Goal: Information Seeking & Learning: Learn about a topic

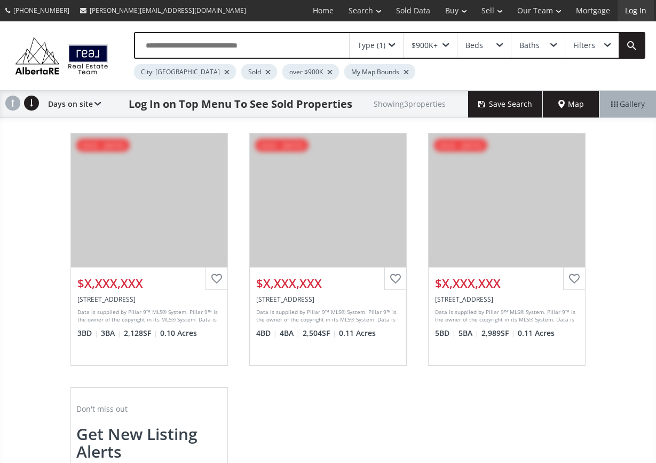
click at [636, 10] on link "Log In" at bounding box center [636, 10] width 36 height 21
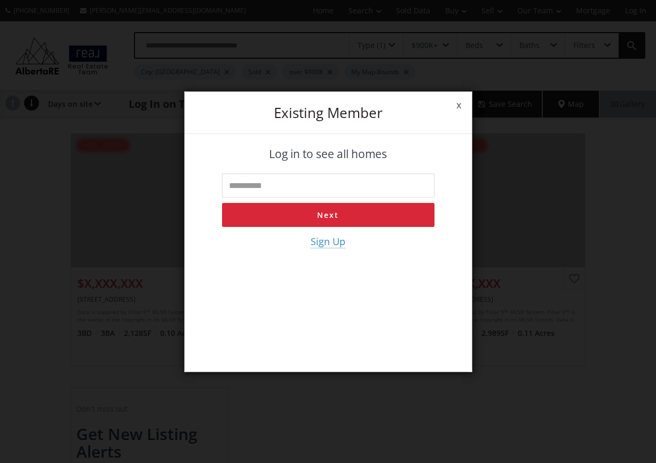
click at [326, 187] on input "text" at bounding box center [328, 185] width 212 height 24
type input "**********"
click at [313, 215] on button "Next" at bounding box center [328, 215] width 212 height 24
click at [320, 185] on input "tel" at bounding box center [328, 185] width 212 height 24
type input "**********"
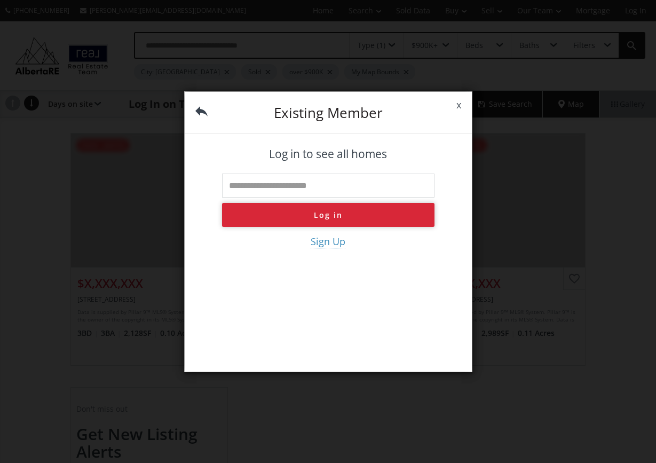
type input "**********"
click at [310, 217] on button "Log in" at bounding box center [328, 215] width 212 height 24
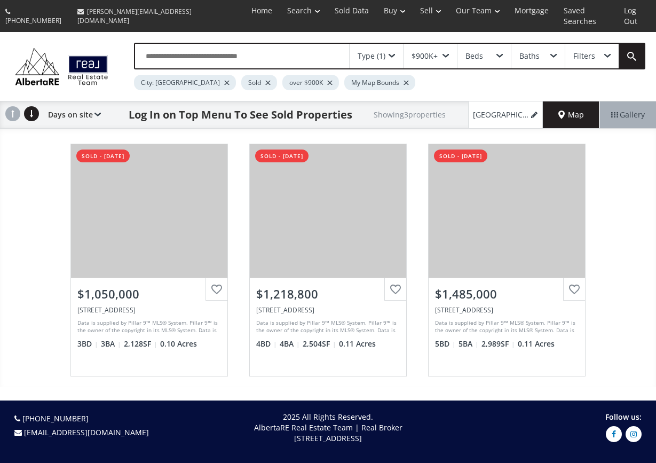
click at [391, 54] on span at bounding box center [392, 56] width 6 height 4
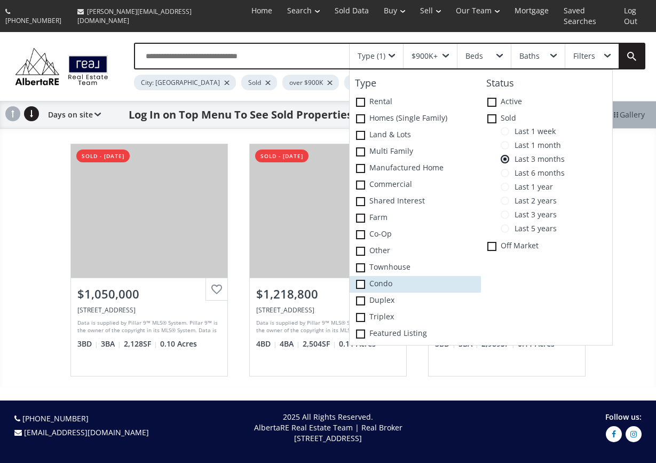
click at [362, 280] on span at bounding box center [360, 284] width 9 height 9
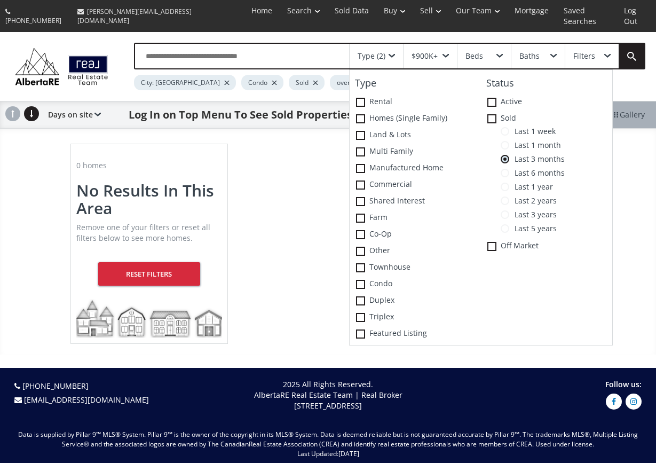
click at [446, 54] on span at bounding box center [446, 56] width 6 height 4
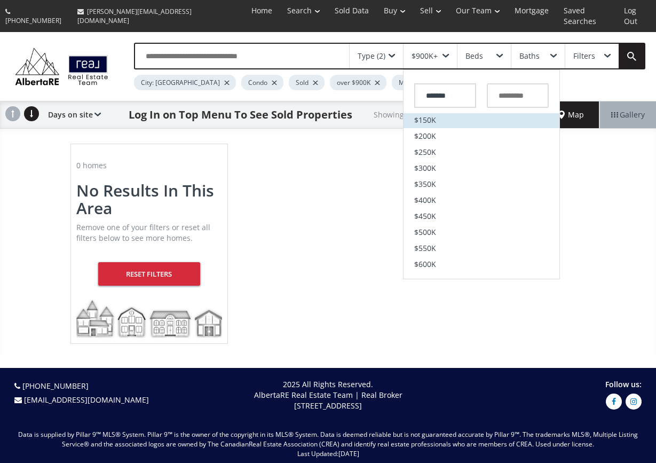
scroll to position [67, 0]
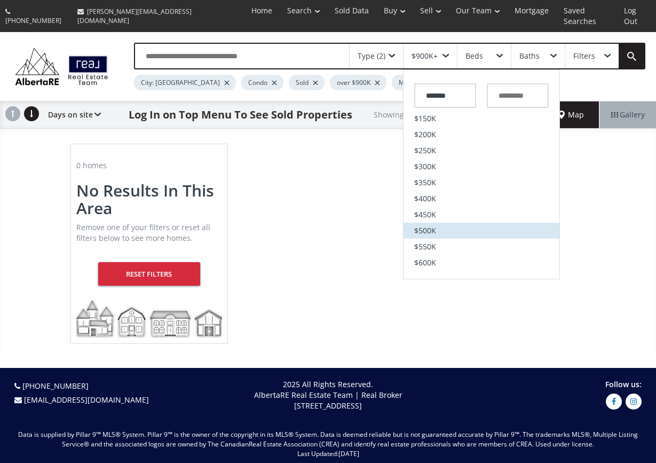
click at [429, 227] on span "$500K" at bounding box center [425, 230] width 22 height 7
type input "*******"
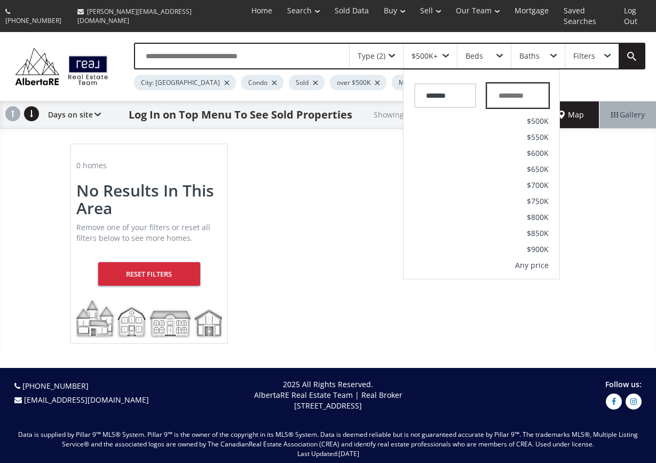
click at [537, 84] on input "text" at bounding box center [518, 95] width 62 height 25
click at [599, 163] on div "0 homes No Results In This Area Remove one of your filters or reset all filters…" at bounding box center [328, 244] width 656 height 222
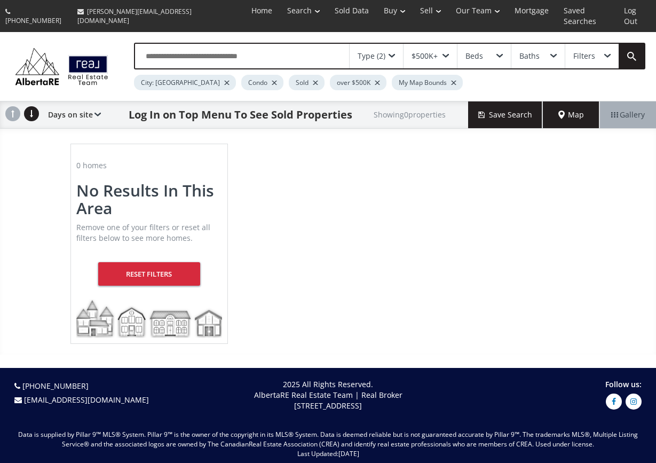
click at [575, 109] on span "Map" at bounding box center [571, 114] width 26 height 11
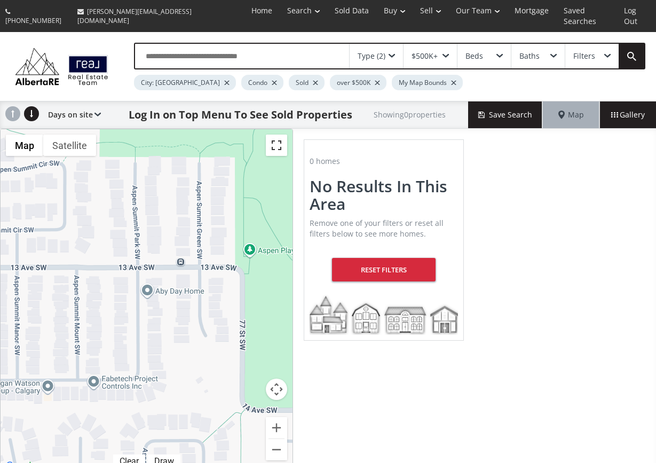
click at [277, 135] on button "Toggle fullscreen view" at bounding box center [276, 145] width 21 height 21
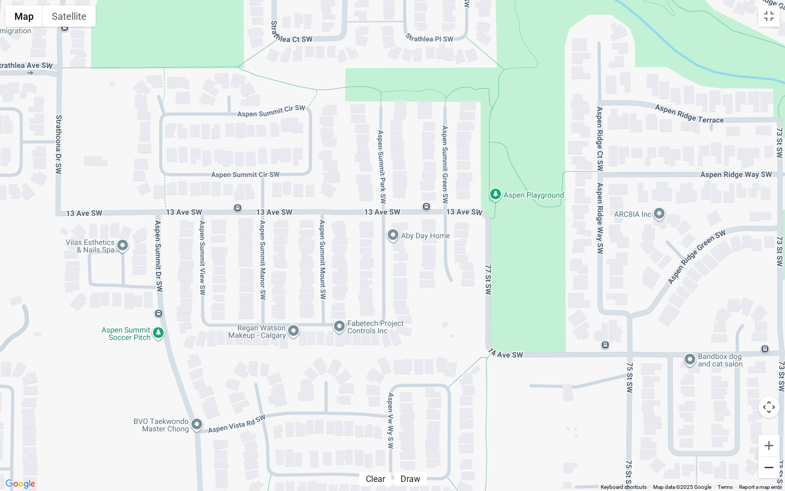
click at [656, 462] on button "Zoom out" at bounding box center [768, 466] width 21 height 21
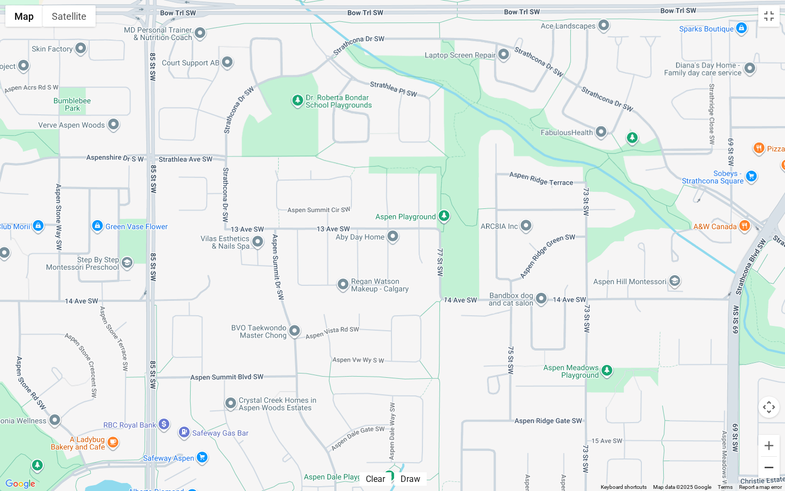
click at [656, 462] on button "Zoom out" at bounding box center [768, 466] width 21 height 21
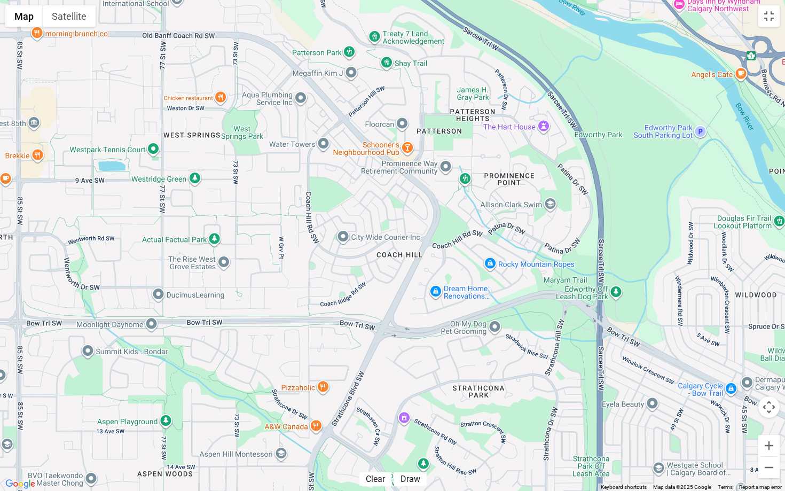
drag, startPoint x: 558, startPoint y: 74, endPoint x: 304, endPoint y: 268, distance: 319.1
click at [304, 268] on div "To navigate, press the arrow keys." at bounding box center [392, 245] width 785 height 491
click at [449, 151] on div "To navigate, press the arrow keys. $599K+ $505K $552K $599K+" at bounding box center [392, 245] width 785 height 491
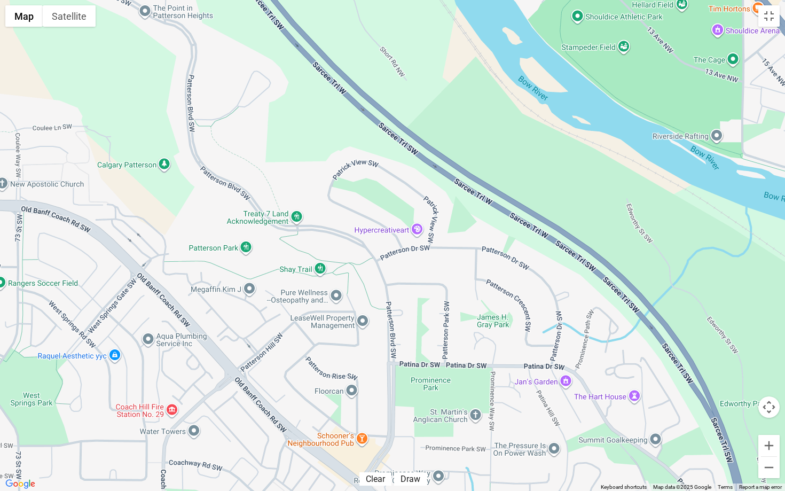
drag, startPoint x: 527, startPoint y: 74, endPoint x: 523, endPoint y: 367, distance: 293.1
click at [523, 367] on div "To navigate, press the arrow keys." at bounding box center [392, 245] width 785 height 491
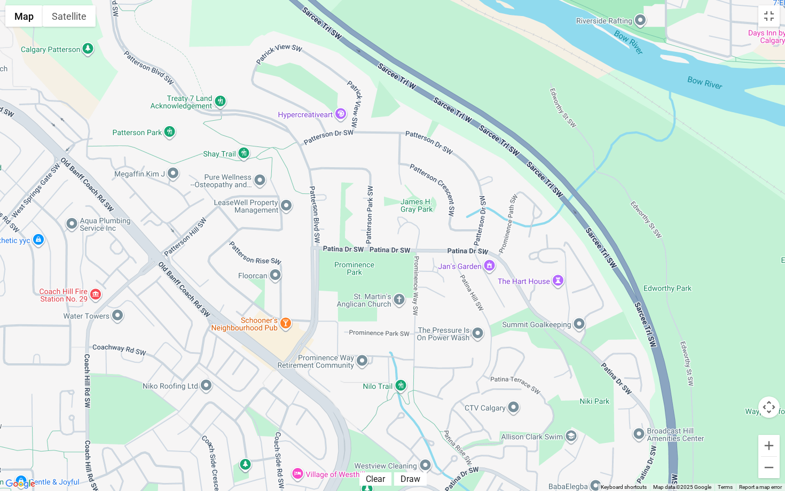
drag, startPoint x: 617, startPoint y: 419, endPoint x: 540, endPoint y: 299, distance: 141.7
click at [540, 299] on div "To navigate, press the arrow keys." at bounding box center [392, 245] width 785 height 491
click at [656, 462] on button "Zoom out" at bounding box center [768, 466] width 21 height 21
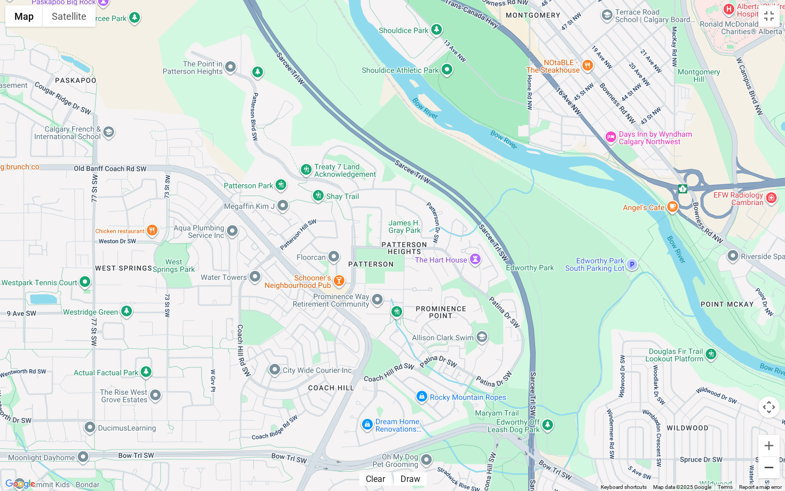
click at [656, 462] on button "Zoom out" at bounding box center [768, 466] width 21 height 21
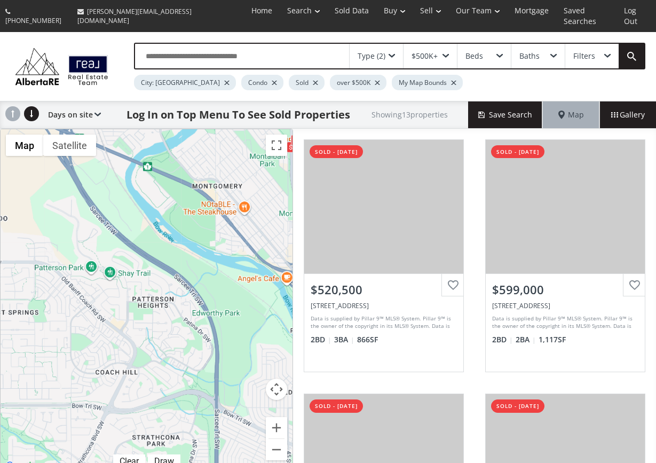
click at [391, 54] on span at bounding box center [392, 56] width 6 height 4
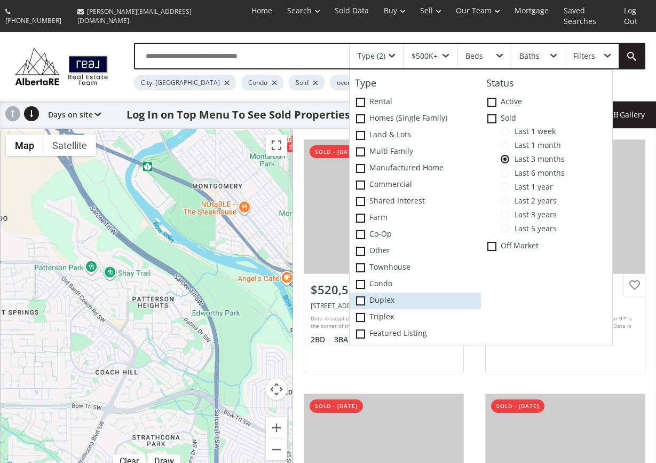
click at [360, 296] on span at bounding box center [360, 300] width 9 height 9
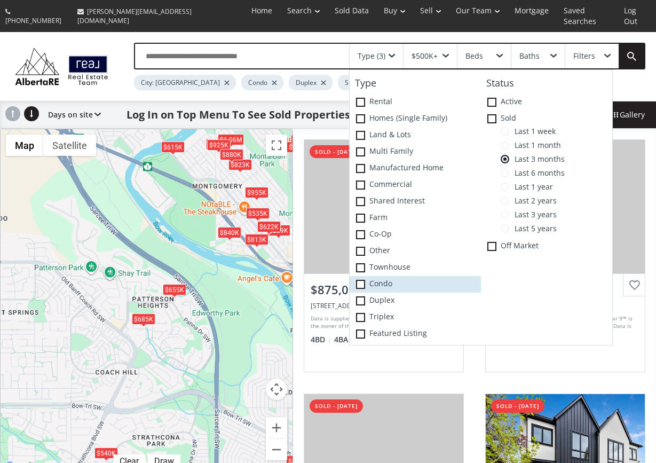
click at [0, 0] on icon at bounding box center [0, 0] width 0 height 0
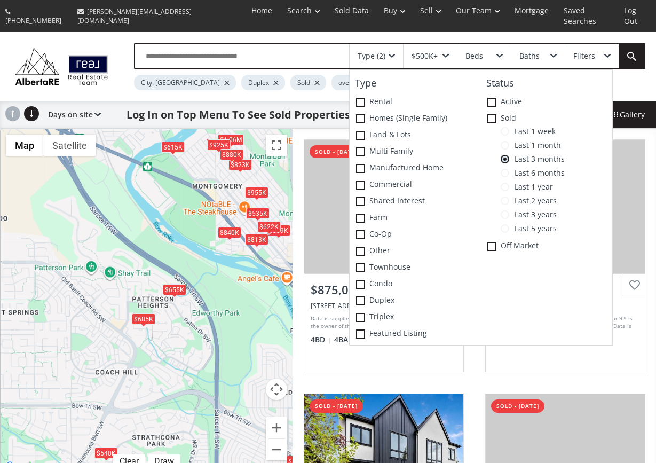
click at [176, 141] on div "$615K" at bounding box center [172, 146] width 23 height 11
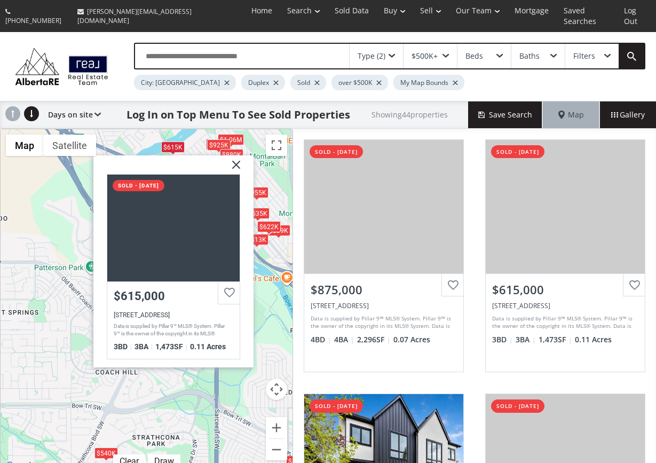
click at [201, 132] on div "To navigate, press the arrow keys. $875K $615K $1.08M $925K $895K $1.07M $685K …" at bounding box center [147, 301] width 292 height 344
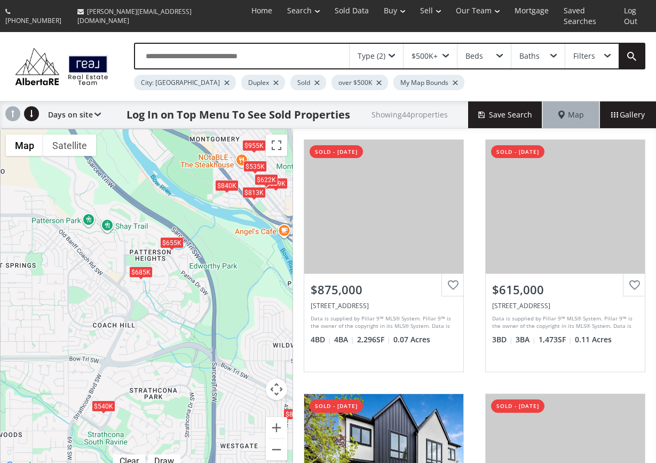
drag, startPoint x: 177, startPoint y: 336, endPoint x: 175, endPoint y: 289, distance: 46.5
click at [175, 289] on div "To navigate, press the arrow keys. $875K $615K $1.08M $925K $895K $1.07M $685K …" at bounding box center [147, 301] width 292 height 344
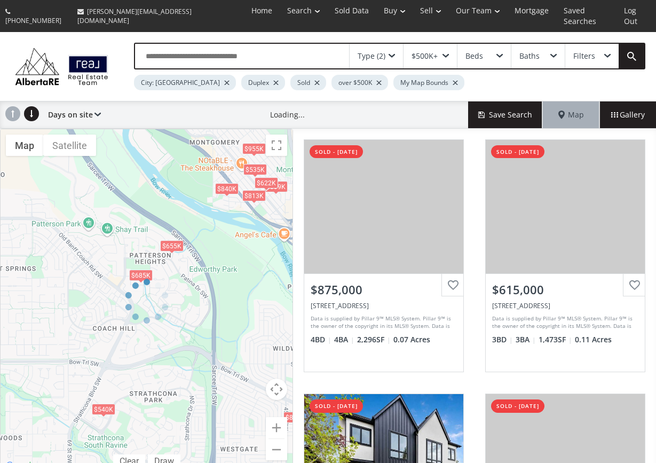
click at [175, 289] on div at bounding box center [146, 301] width 293 height 345
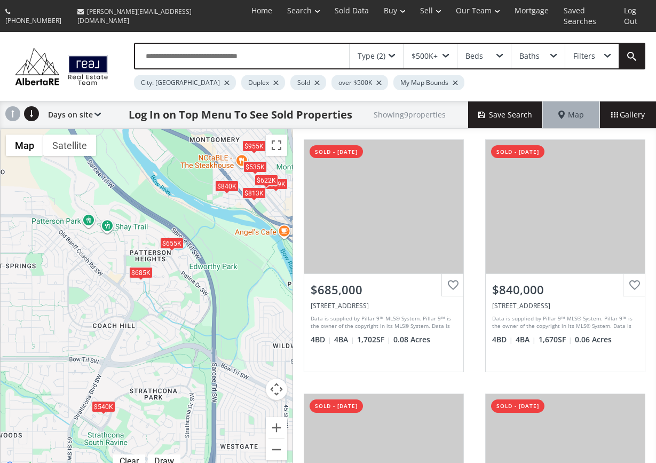
click at [176, 238] on div "$655K" at bounding box center [171, 243] width 23 height 11
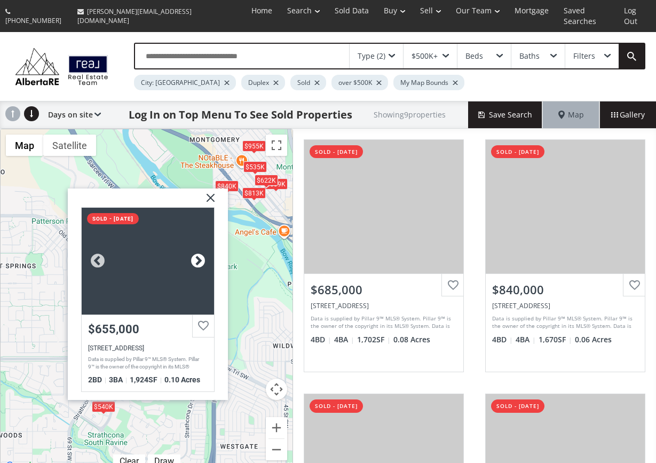
click at [198, 253] on div at bounding box center [198, 261] width 16 height 16
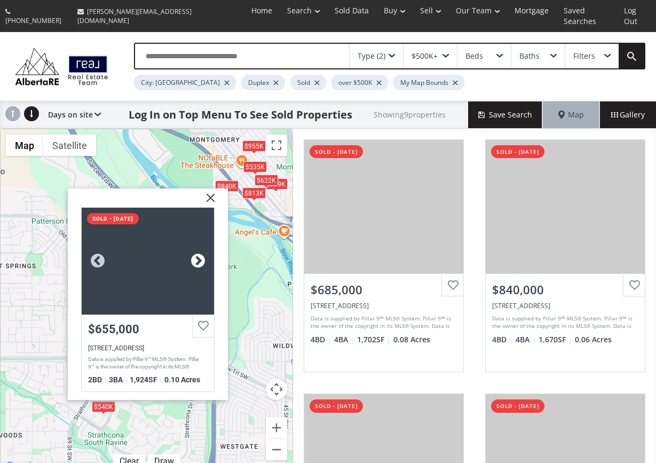
click at [198, 253] on div at bounding box center [198, 261] width 16 height 16
click at [211, 188] on img at bounding box center [206, 201] width 27 height 27
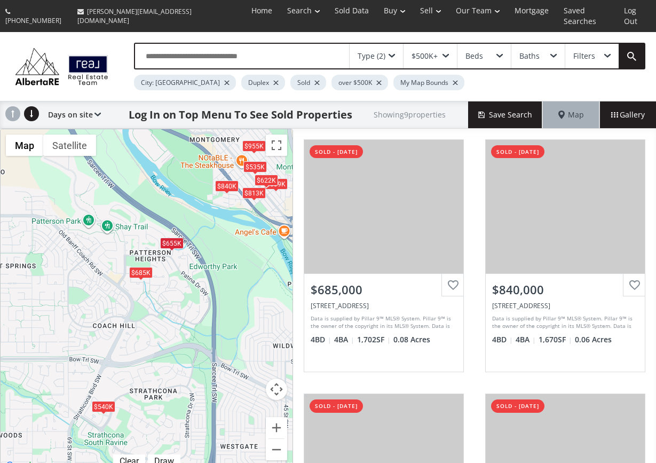
click at [140, 267] on div "$685K" at bounding box center [140, 272] width 23 height 11
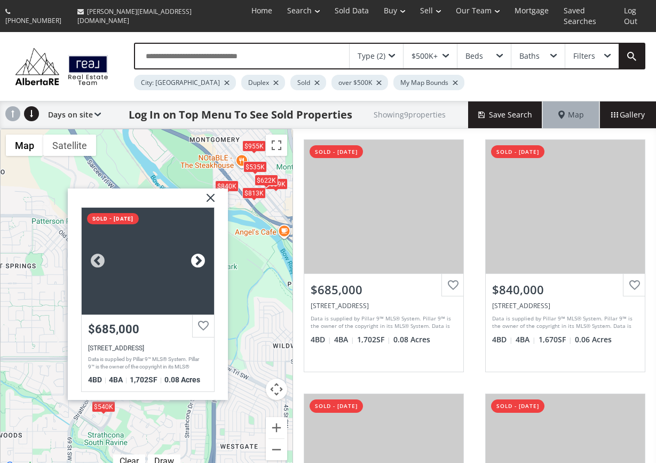
click at [199, 253] on div at bounding box center [198, 261] width 16 height 16
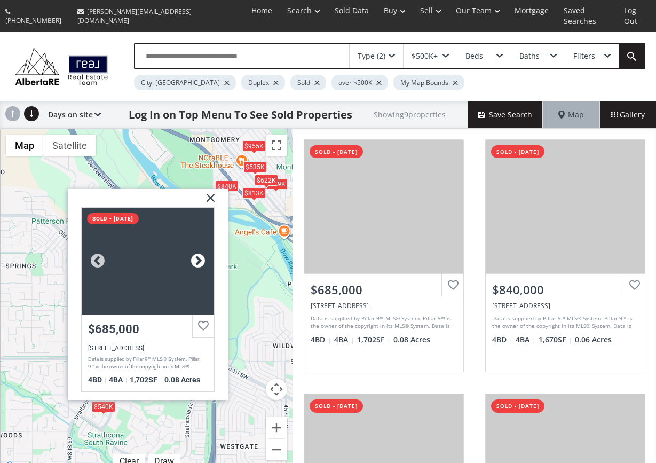
click at [199, 253] on div at bounding box center [198, 261] width 16 height 16
click at [209, 188] on img at bounding box center [206, 201] width 27 height 27
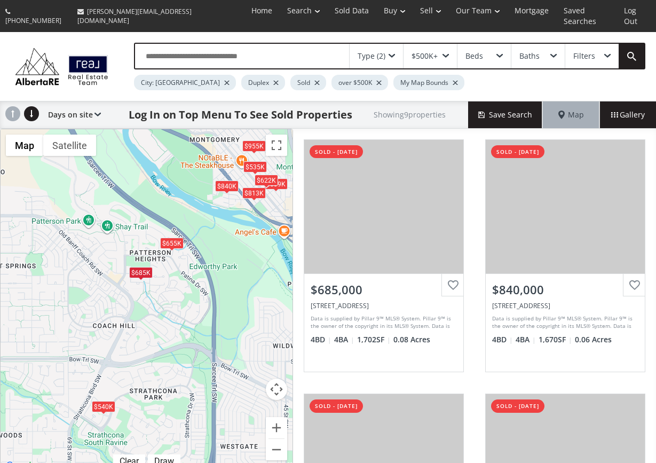
click at [445, 54] on span at bounding box center [446, 56] width 6 height 4
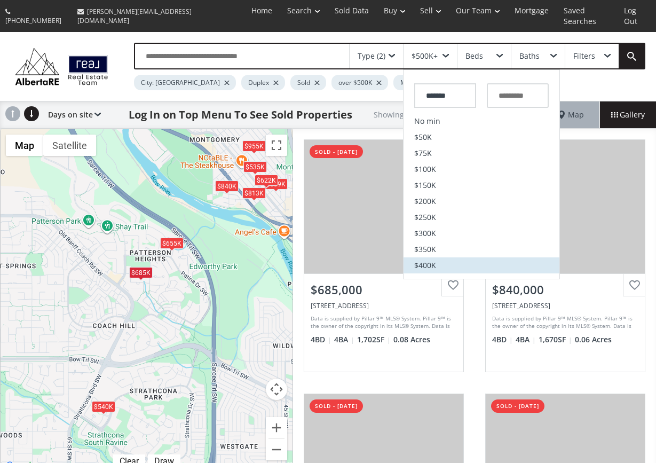
click at [430, 262] on span "$400K" at bounding box center [425, 265] width 22 height 7
type input "*******"
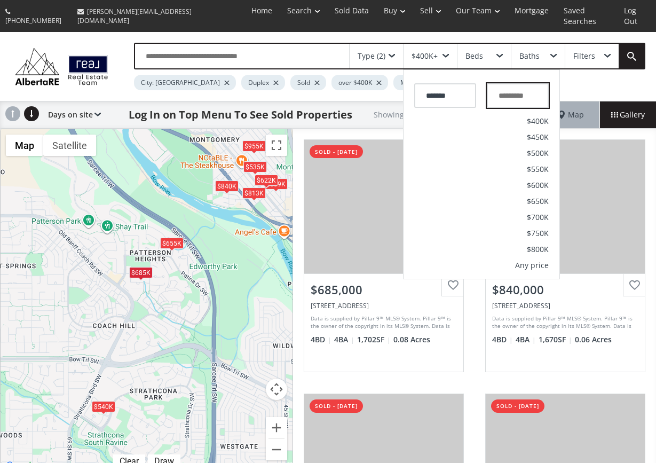
click at [503, 83] on input "text" at bounding box center [518, 95] width 62 height 25
type input "*******"
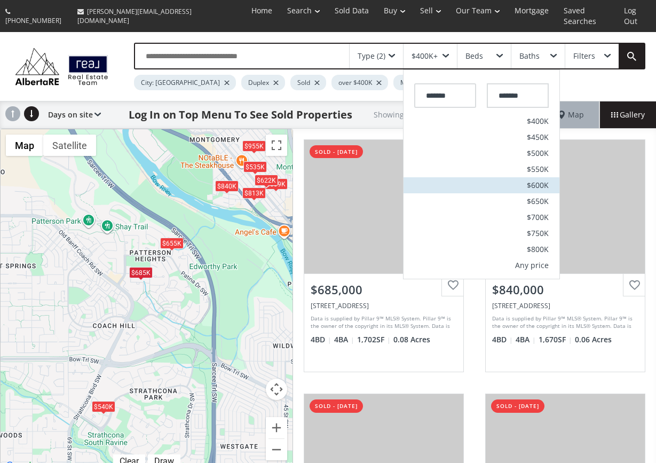
click at [458, 177] on li "$600K" at bounding box center [482, 185] width 156 height 16
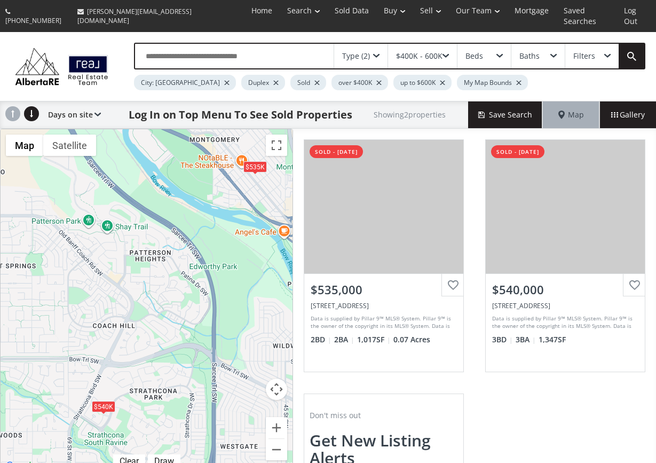
click at [447, 54] on span at bounding box center [446, 56] width 6 height 4
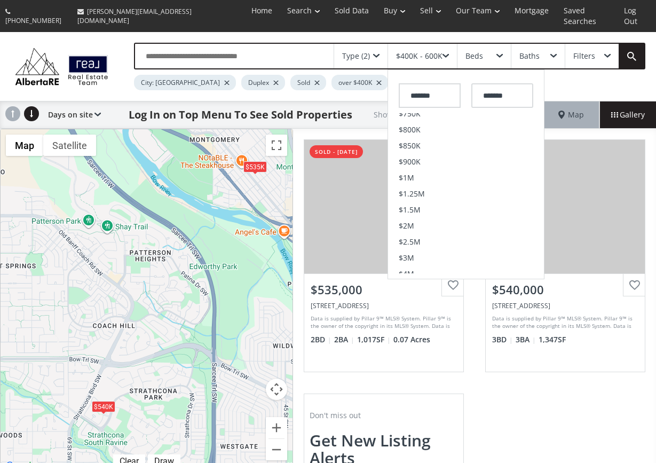
scroll to position [262, 0]
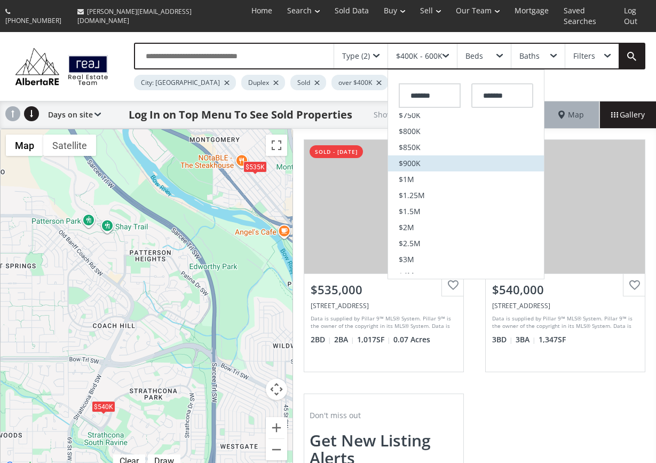
click at [417, 160] on span "$900K" at bounding box center [410, 163] width 22 height 7
type input "*******"
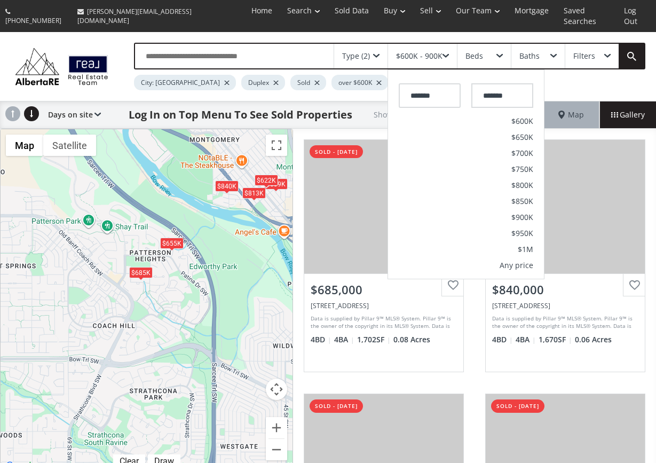
click at [235, 252] on div "To navigate, press the arrow keys. $685K $840K $839K $655K $813K $622K" at bounding box center [147, 301] width 292 height 344
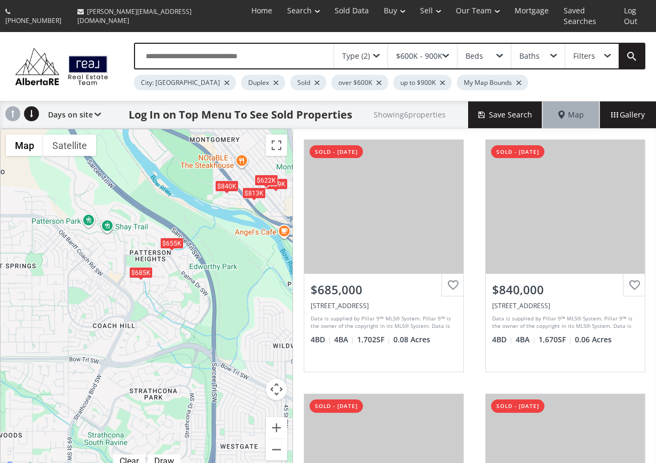
click at [273, 81] on div at bounding box center [275, 83] width 5 height 4
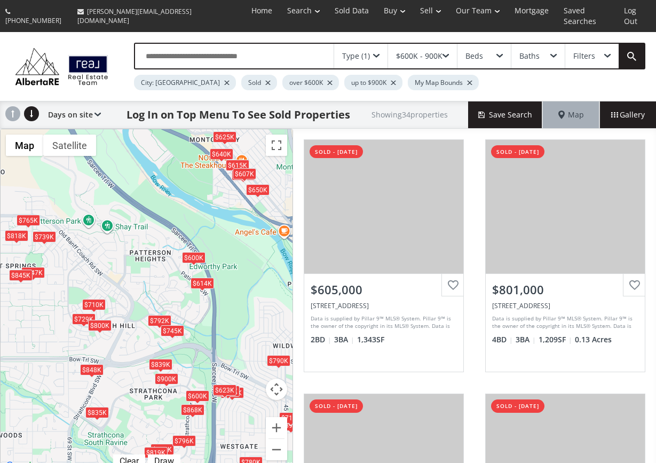
click at [378, 54] on span at bounding box center [376, 56] width 6 height 4
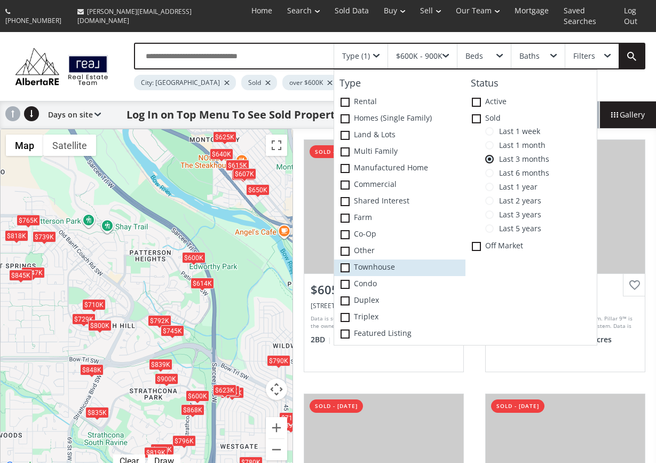
click at [346, 263] on span at bounding box center [345, 267] width 9 height 9
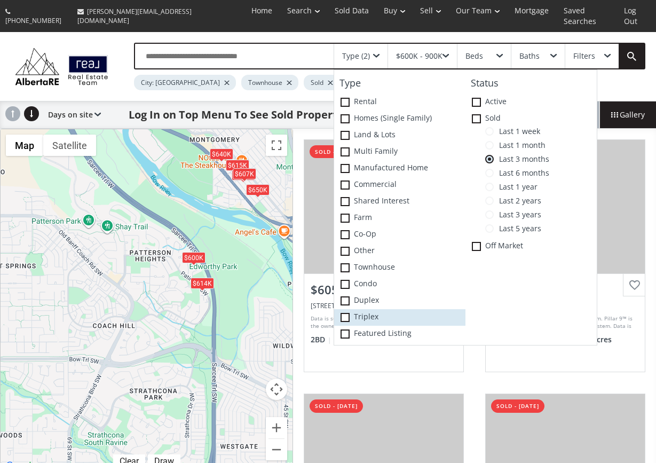
click at [349, 313] on span at bounding box center [345, 317] width 9 height 9
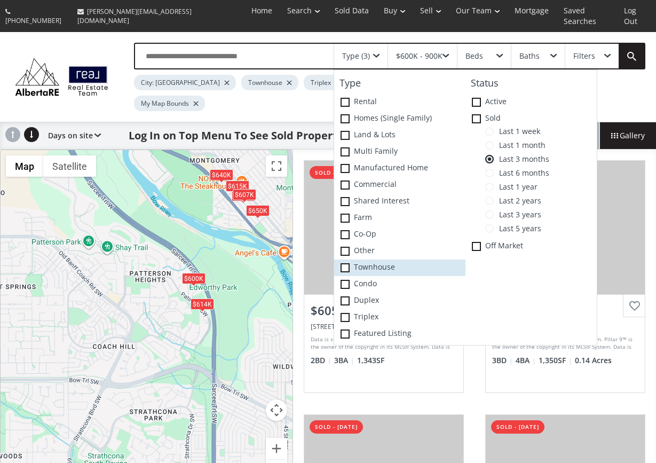
click at [0, 0] on icon at bounding box center [0, 0] width 0 height 0
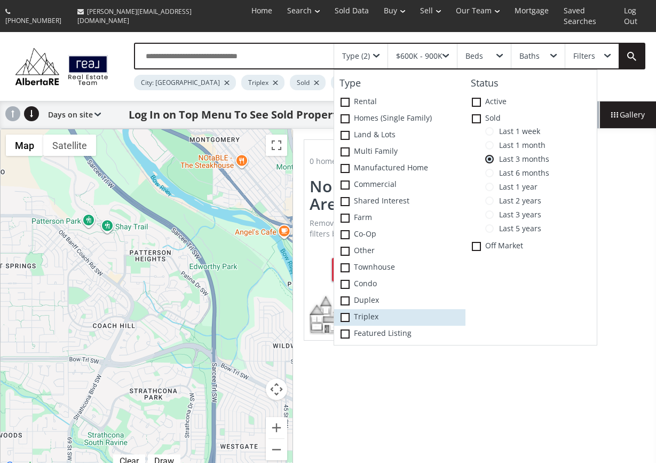
click at [0, 0] on icon at bounding box center [0, 0] width 0 height 0
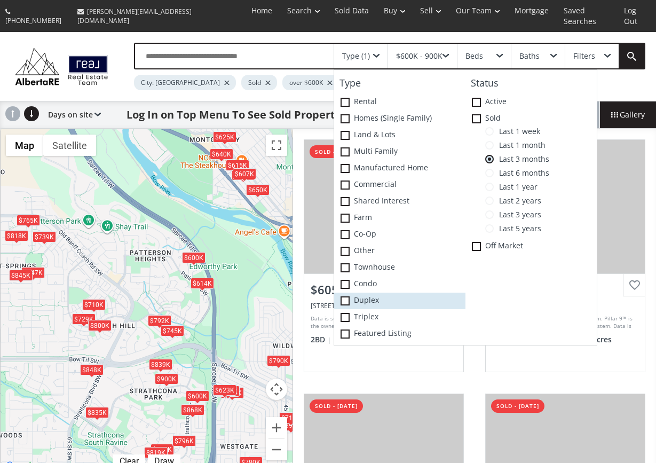
click at [346, 296] on span at bounding box center [345, 300] width 9 height 9
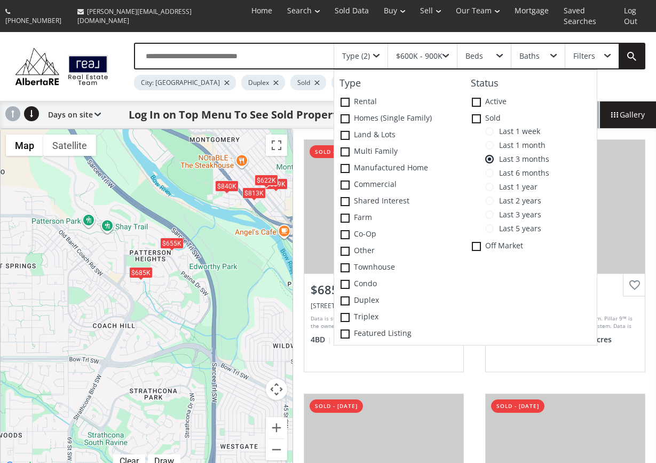
click at [447, 54] on span at bounding box center [446, 56] width 6 height 4
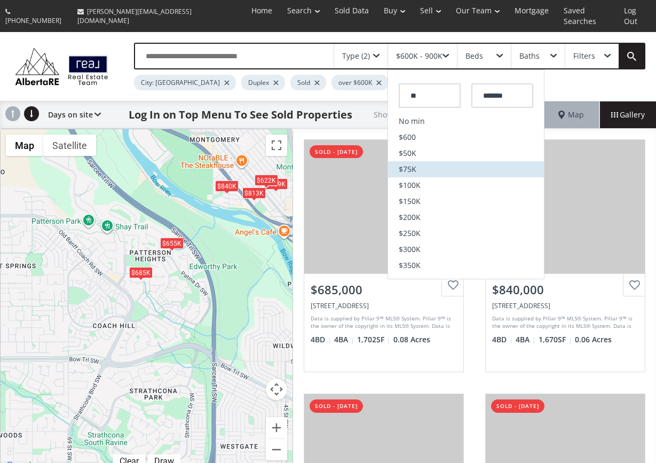
type input "*"
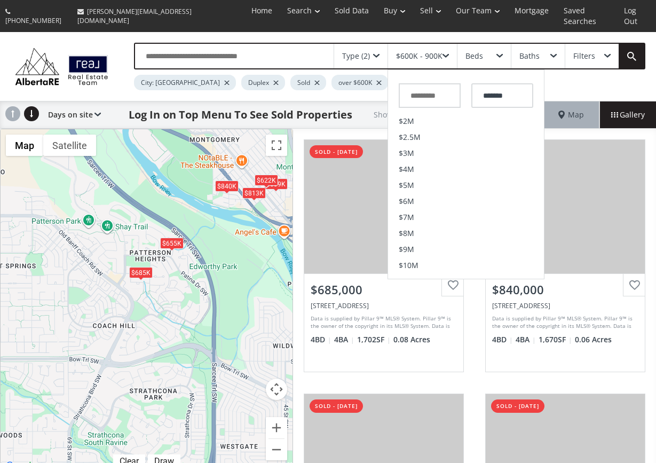
scroll to position [368, 0]
click at [431, 113] on li "$2M" at bounding box center [466, 121] width 156 height 16
type input "*******"
type input "*********"
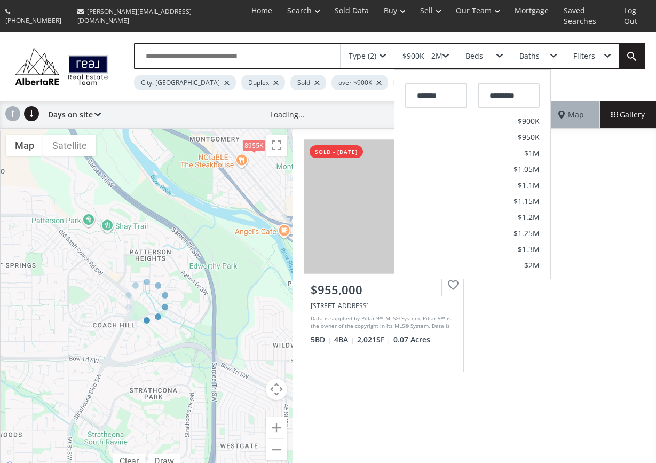
click at [149, 413] on div "← Move left → Move right ↑ Move up ↓ Move down + Zoom in - Zoom out Home Jump l…" at bounding box center [146, 301] width 293 height 345
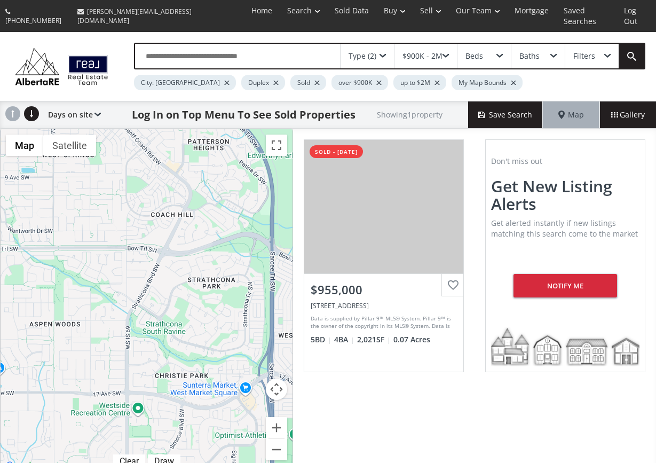
drag, startPoint x: 144, startPoint y: 419, endPoint x: 201, endPoint y: 309, distance: 123.4
click at [201, 309] on div "To navigate, press the arrow keys. $955K" at bounding box center [147, 301] width 292 height 344
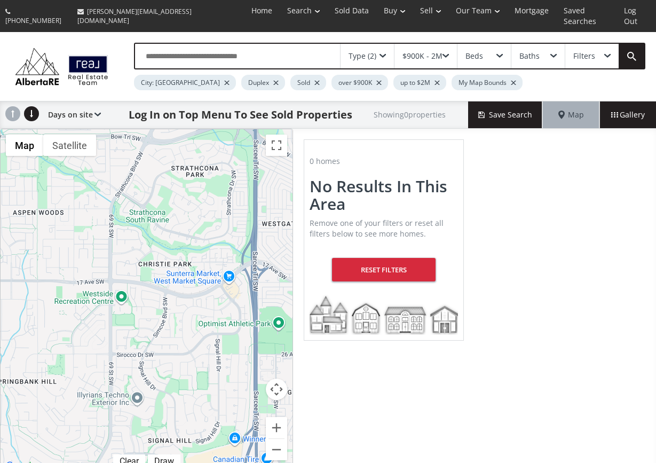
drag, startPoint x: 186, startPoint y: 422, endPoint x: 165, endPoint y: 309, distance: 115.0
click at [167, 309] on div "To navigate, press the arrow keys." at bounding box center [147, 301] width 292 height 344
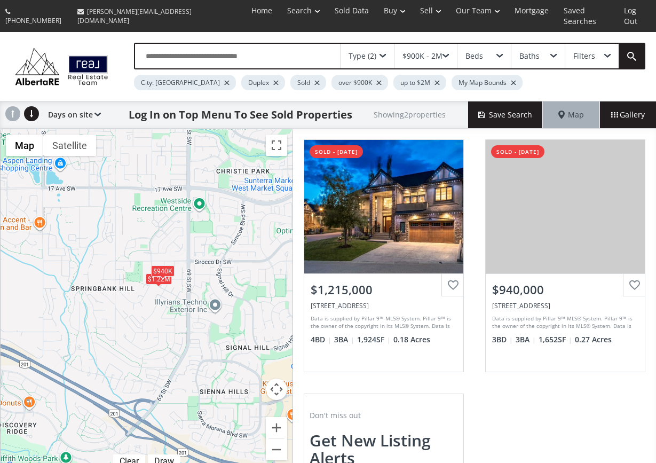
drag, startPoint x: 56, startPoint y: 413, endPoint x: 136, endPoint y: 321, distance: 122.6
click at [136, 321] on div "To navigate, press the arrow keys. $1.22M $940K" at bounding box center [147, 301] width 292 height 344
click at [158, 273] on div "$1.22M" at bounding box center [158, 278] width 26 height 11
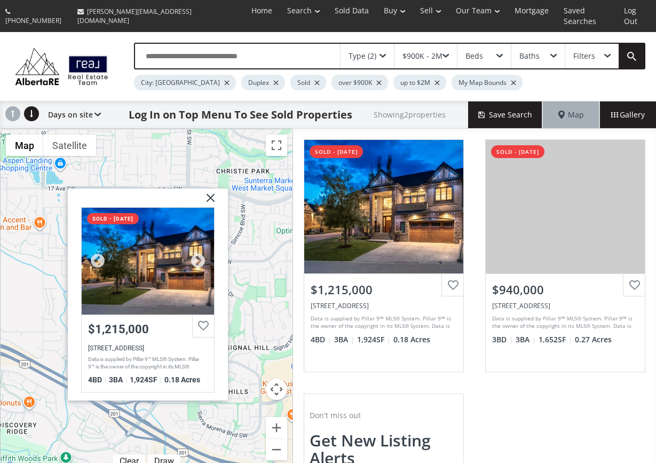
click at [155, 344] on div "[STREET_ADDRESS]" at bounding box center [148, 347] width 120 height 7
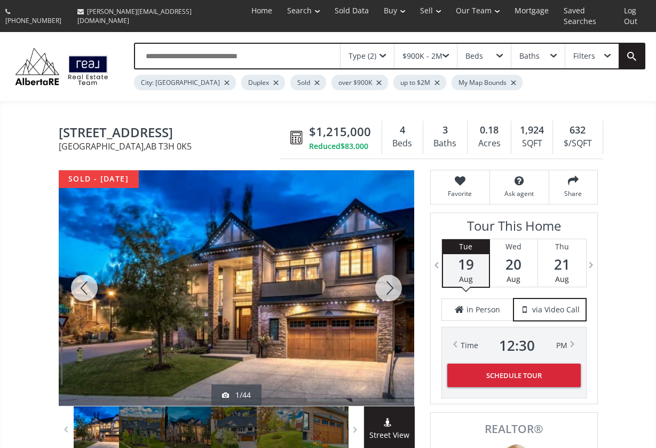
click at [391, 277] on div at bounding box center [388, 287] width 51 height 235
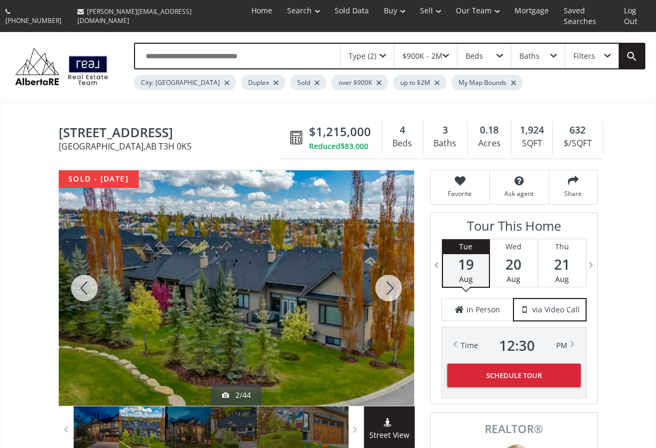
click at [391, 277] on div at bounding box center [388, 287] width 51 height 235
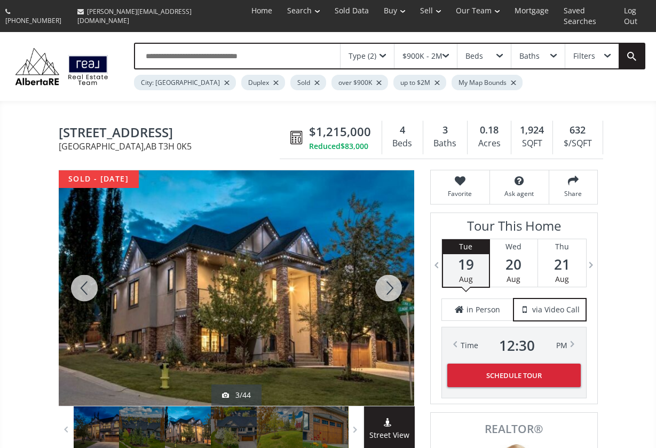
click at [391, 277] on div at bounding box center [388, 287] width 51 height 235
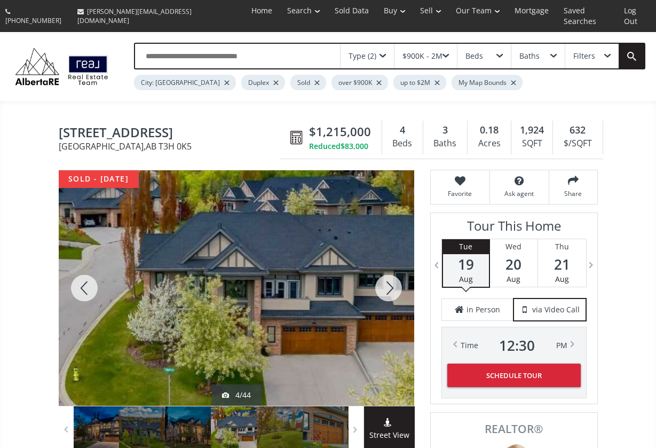
click at [391, 277] on div at bounding box center [388, 287] width 51 height 235
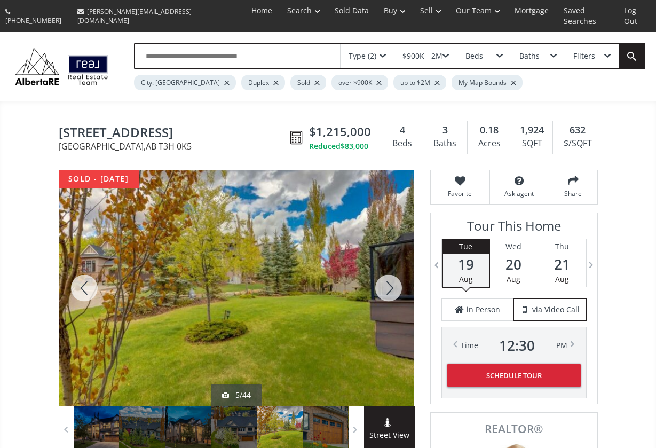
click at [391, 277] on div at bounding box center [388, 287] width 51 height 235
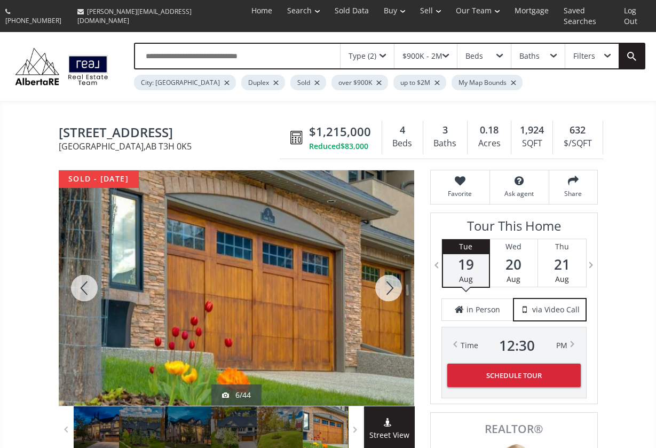
click at [391, 277] on div at bounding box center [388, 287] width 51 height 235
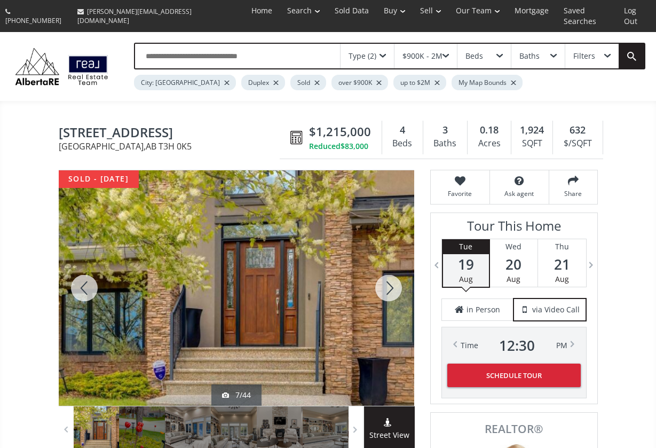
click at [391, 277] on div at bounding box center [388, 287] width 51 height 235
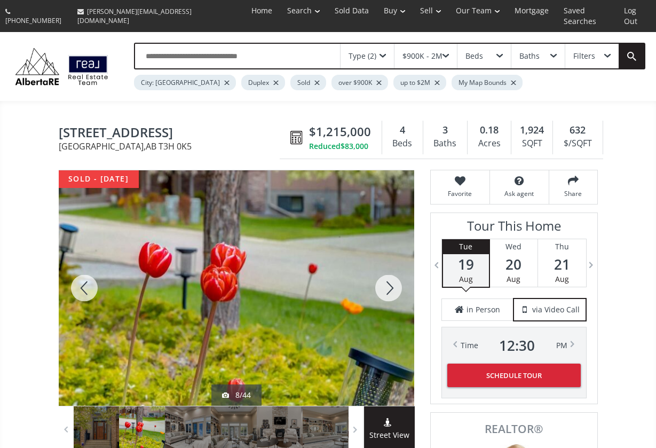
click at [391, 277] on div at bounding box center [388, 287] width 51 height 235
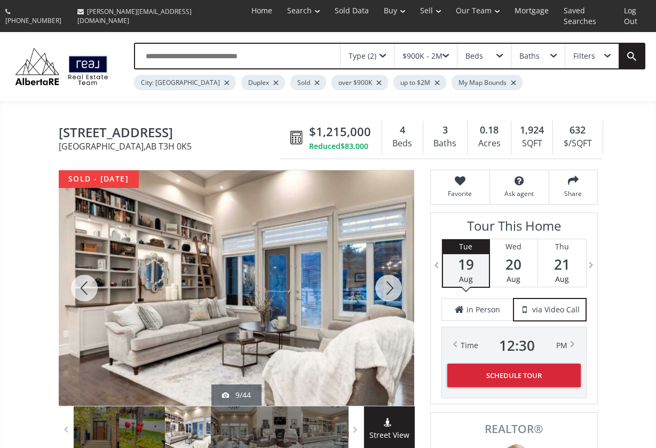
click at [391, 277] on div at bounding box center [388, 287] width 51 height 235
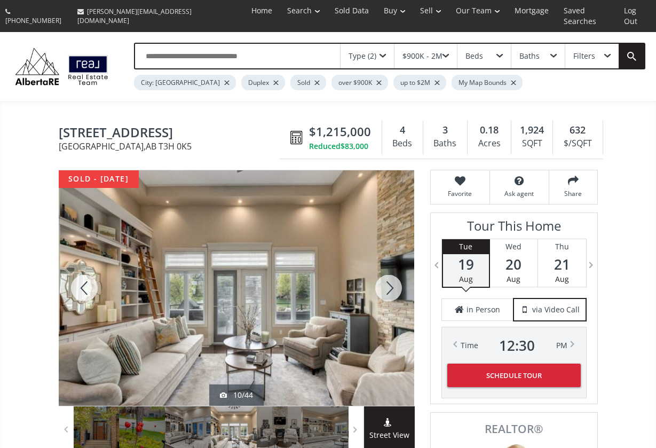
click at [391, 277] on div at bounding box center [388, 287] width 51 height 235
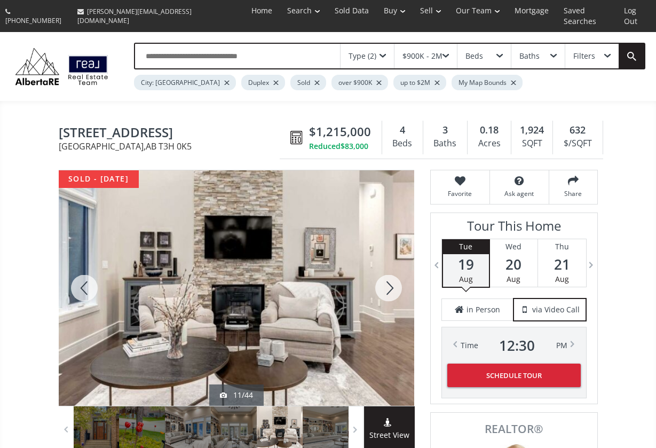
click at [391, 277] on div at bounding box center [388, 287] width 51 height 235
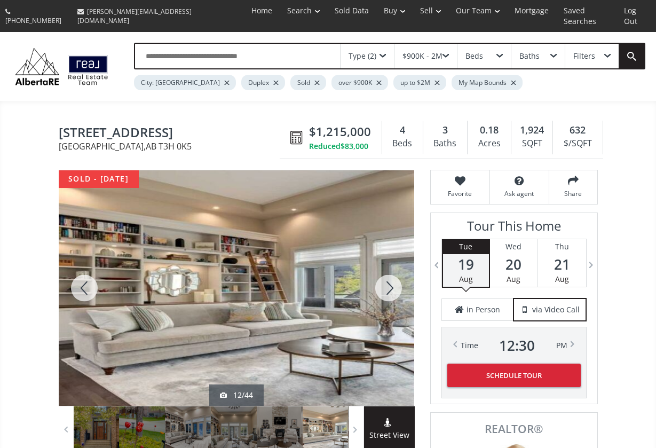
click at [391, 277] on div at bounding box center [388, 287] width 51 height 235
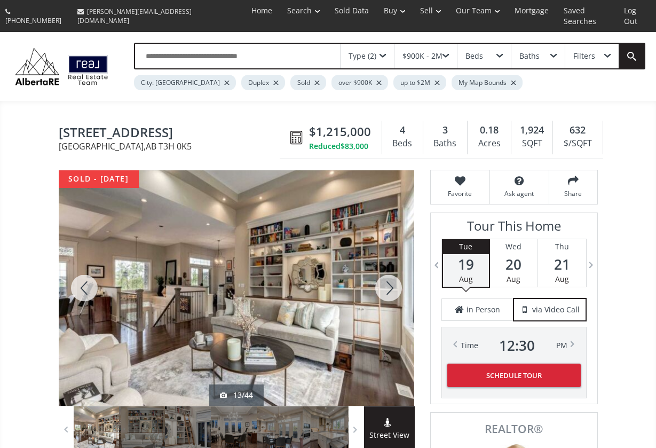
click at [391, 277] on div at bounding box center [388, 287] width 51 height 235
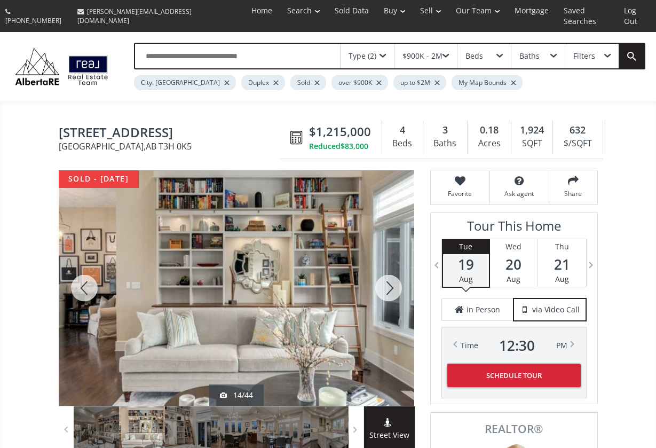
click at [391, 277] on div at bounding box center [388, 287] width 51 height 235
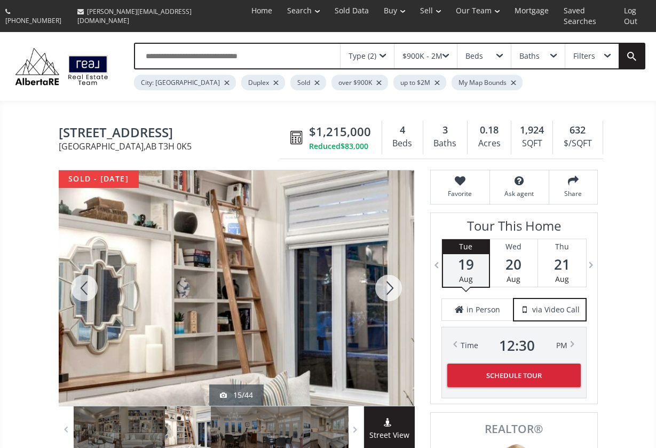
click at [391, 277] on div at bounding box center [388, 287] width 51 height 235
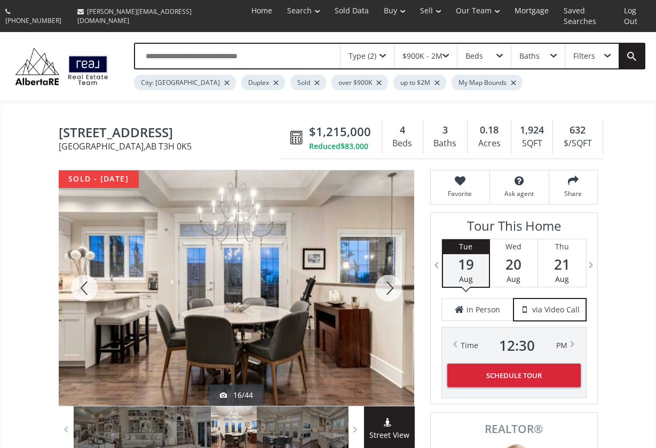
click at [391, 277] on div at bounding box center [388, 287] width 51 height 235
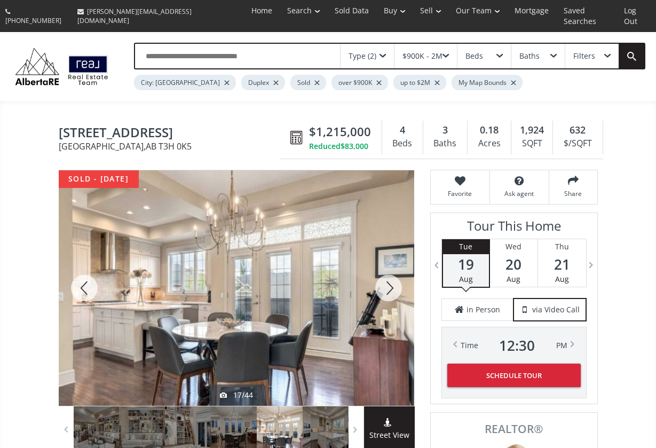
click at [391, 277] on div at bounding box center [388, 287] width 51 height 235
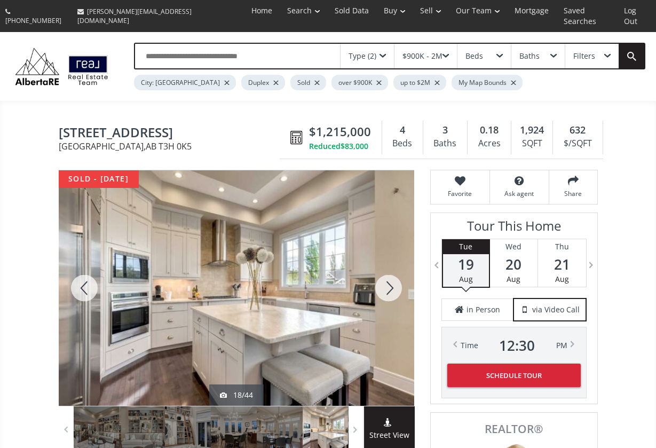
click at [391, 277] on div at bounding box center [388, 287] width 51 height 235
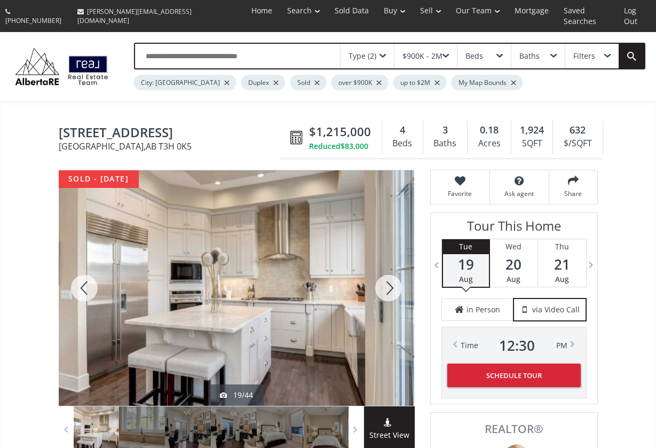
click at [391, 277] on div at bounding box center [388, 287] width 51 height 235
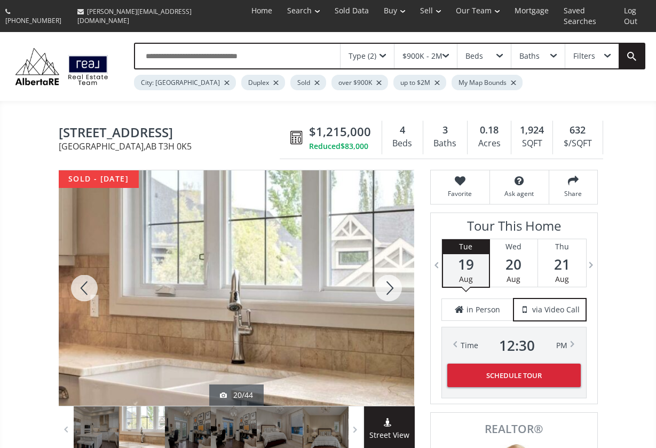
click at [391, 277] on div at bounding box center [388, 287] width 51 height 235
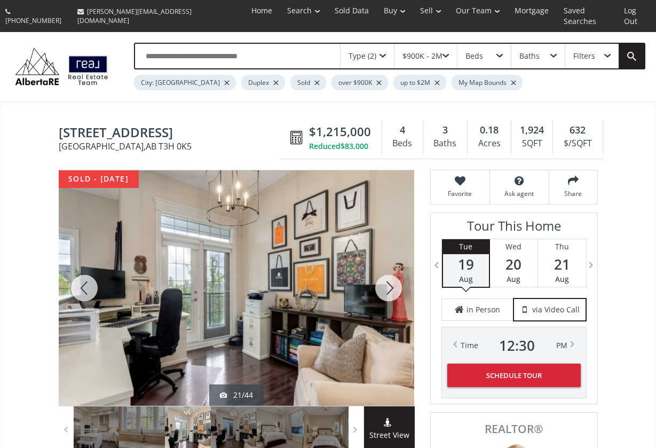
click at [391, 277] on div at bounding box center [388, 287] width 51 height 235
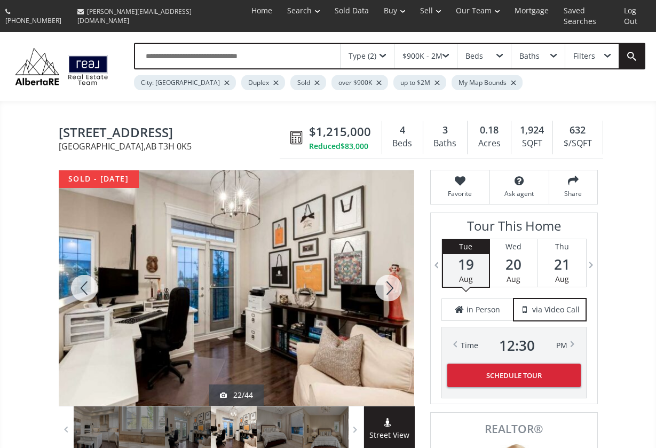
click at [391, 277] on div at bounding box center [388, 287] width 51 height 235
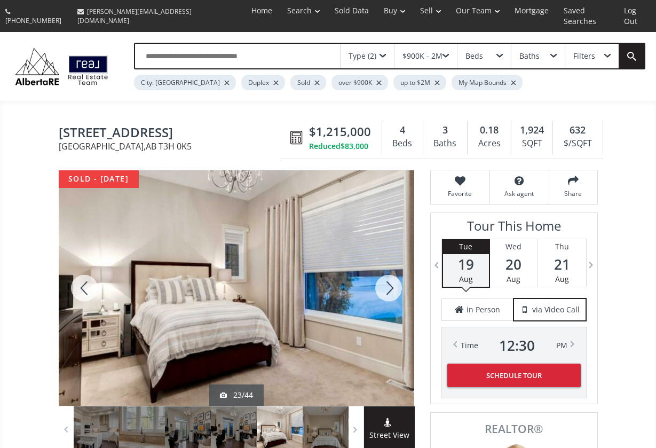
click at [391, 277] on div at bounding box center [388, 287] width 51 height 235
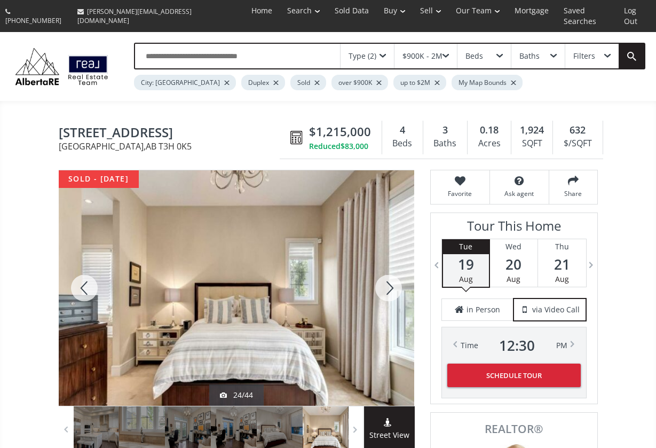
click at [391, 277] on div at bounding box center [388, 287] width 51 height 235
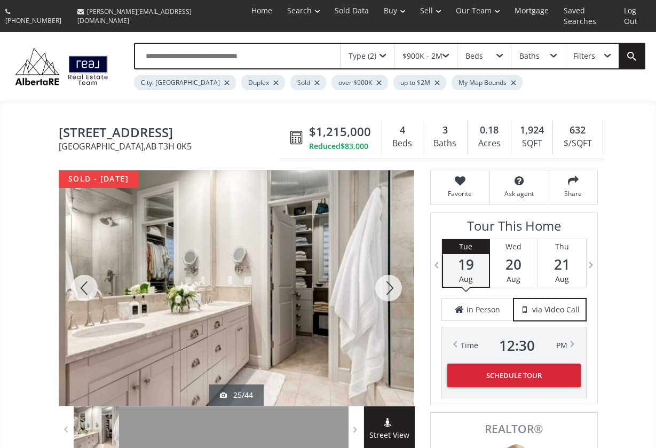
click at [391, 277] on div at bounding box center [388, 287] width 51 height 235
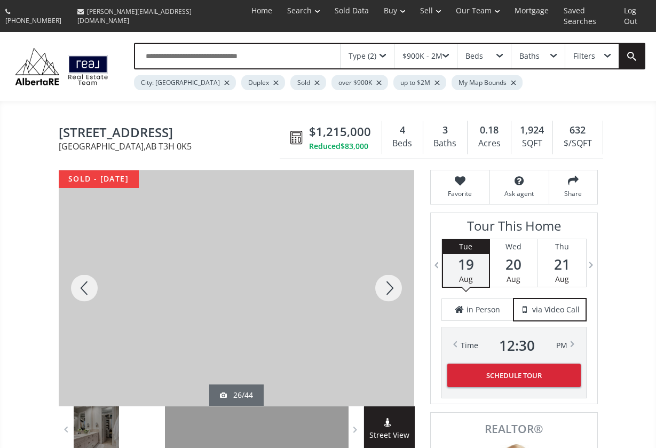
click at [391, 277] on div at bounding box center [388, 287] width 51 height 235
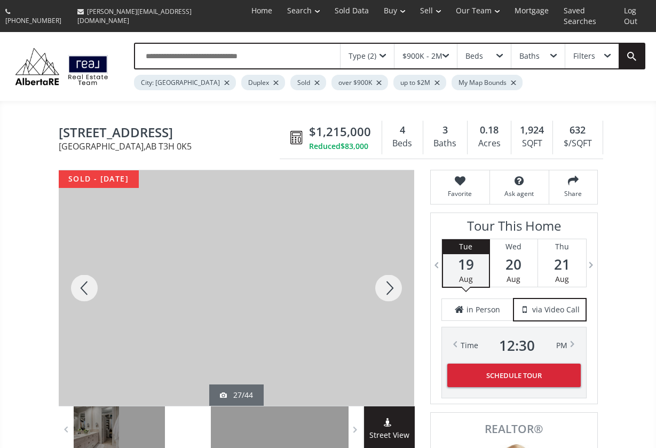
click at [391, 277] on div at bounding box center [388, 287] width 51 height 235
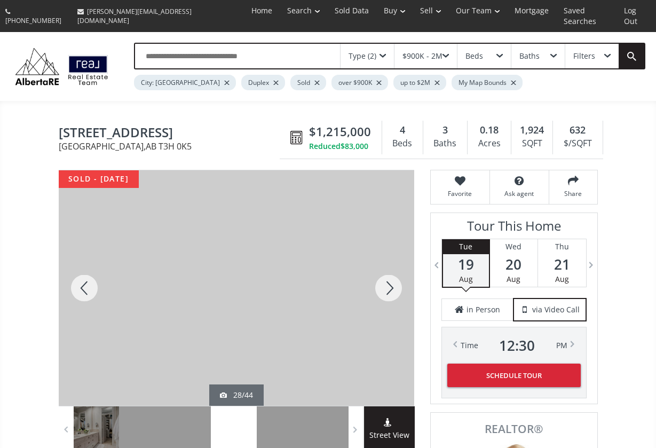
click at [391, 277] on div at bounding box center [388, 287] width 51 height 235
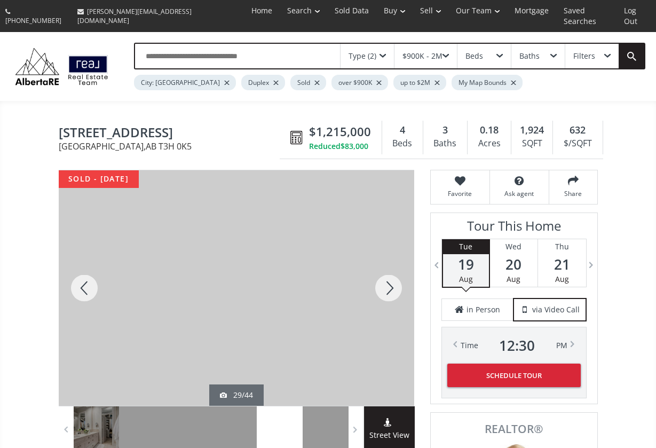
click at [391, 277] on div at bounding box center [388, 287] width 51 height 235
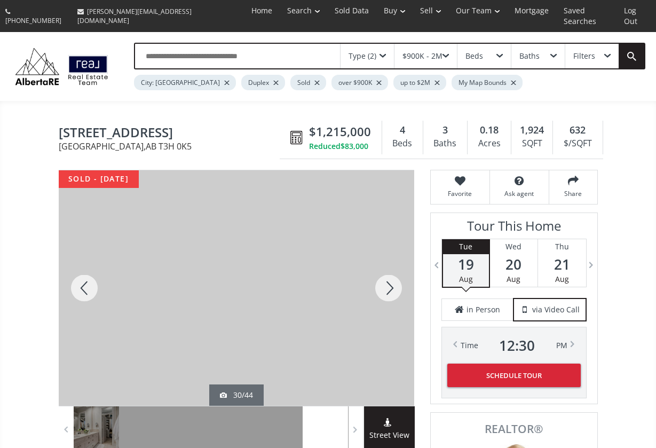
click at [391, 277] on div at bounding box center [388, 287] width 51 height 235
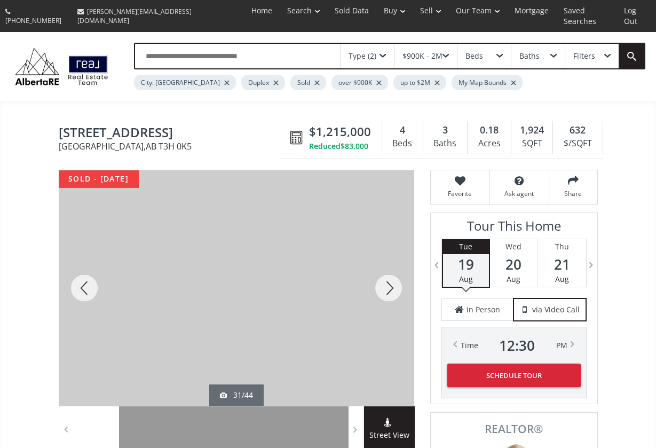
click at [391, 277] on div at bounding box center [388, 287] width 51 height 235
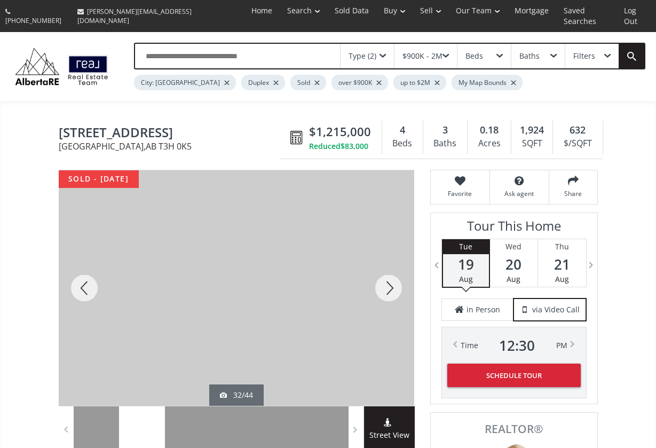
click at [391, 277] on div at bounding box center [388, 287] width 51 height 235
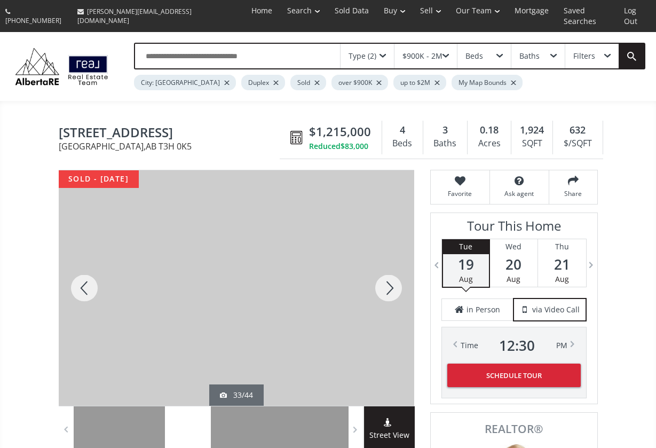
click at [391, 277] on div at bounding box center [388, 287] width 51 height 235
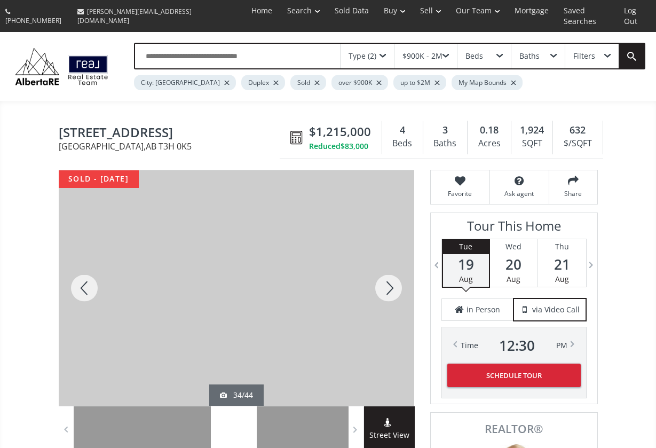
click at [88, 279] on div at bounding box center [84, 287] width 51 height 235
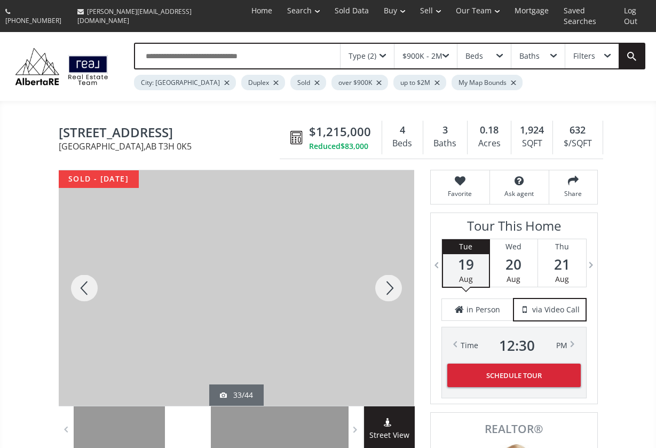
click at [390, 279] on div at bounding box center [388, 287] width 51 height 235
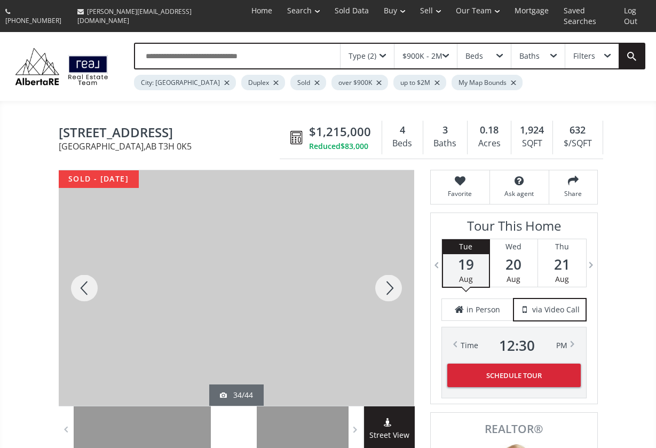
click at [390, 279] on div at bounding box center [388, 287] width 51 height 235
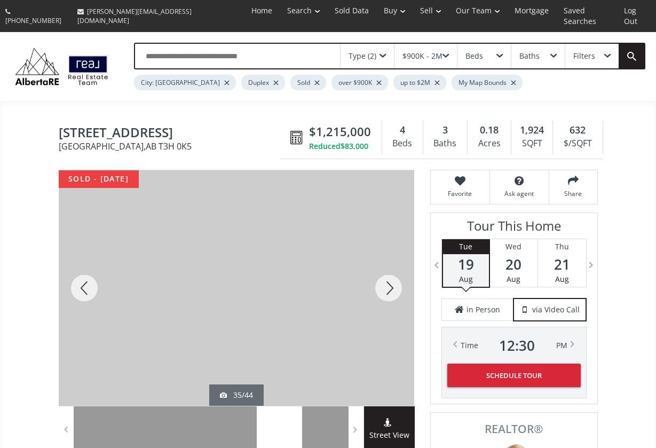
click at [390, 279] on div at bounding box center [388, 287] width 51 height 235
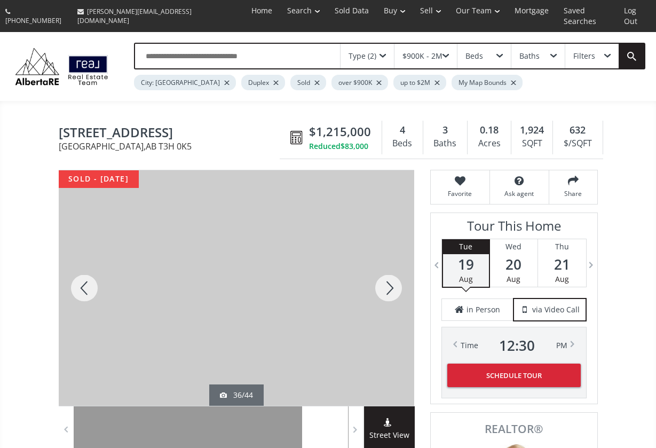
click at [390, 279] on div at bounding box center [388, 287] width 51 height 235
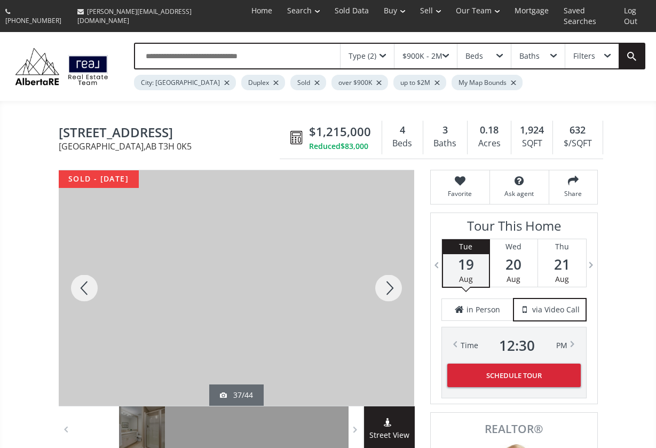
click at [390, 279] on div at bounding box center [388, 287] width 51 height 235
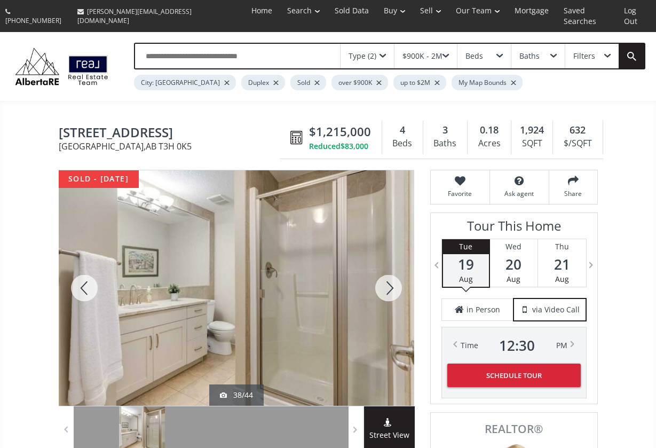
click at [390, 279] on div at bounding box center [388, 287] width 51 height 235
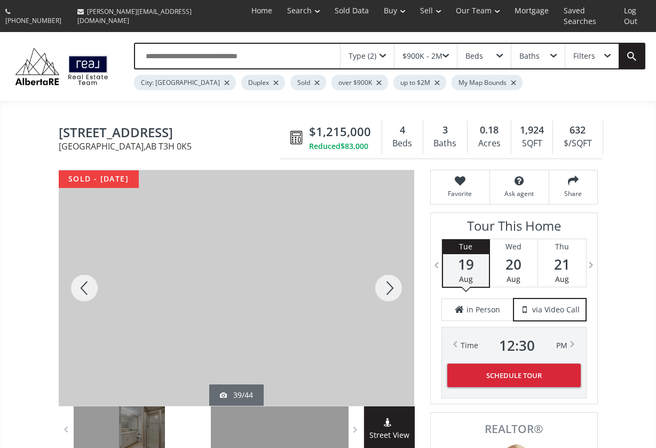
click at [390, 279] on div at bounding box center [388, 287] width 51 height 235
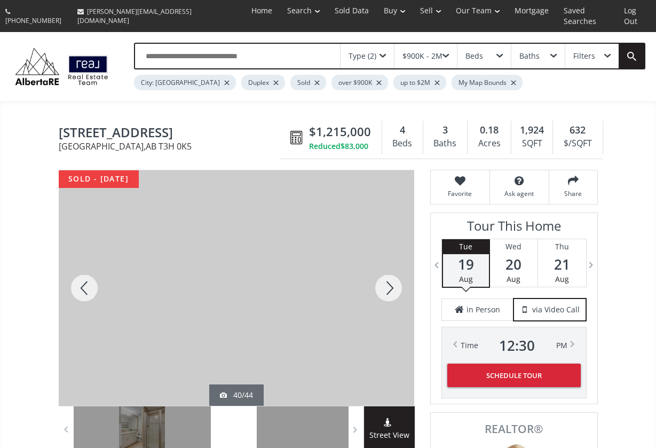
click at [390, 279] on div at bounding box center [388, 287] width 51 height 235
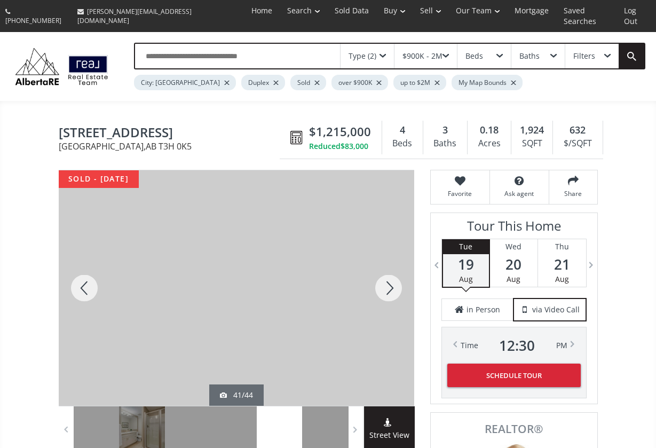
click at [390, 279] on div at bounding box center [388, 287] width 51 height 235
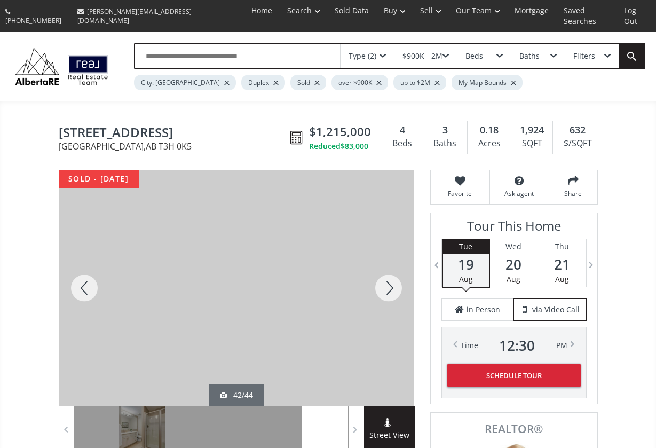
click at [390, 279] on div at bounding box center [388, 287] width 51 height 235
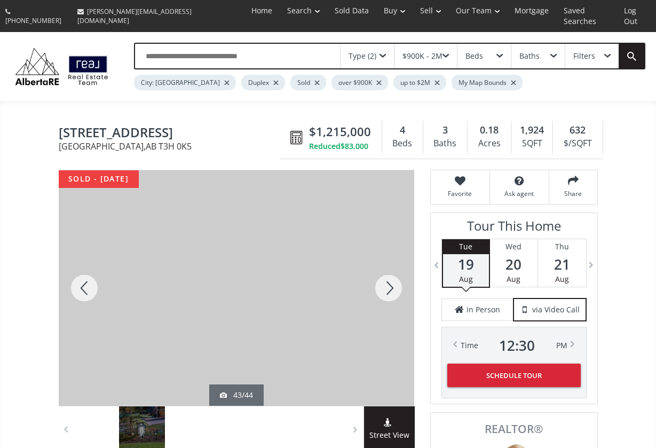
click at [390, 279] on div at bounding box center [388, 287] width 51 height 235
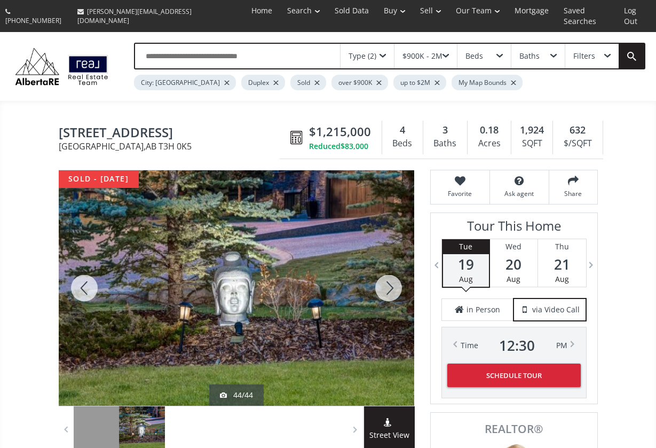
click at [390, 279] on div at bounding box center [388, 287] width 51 height 235
